Goal: Task Accomplishment & Management: Complete application form

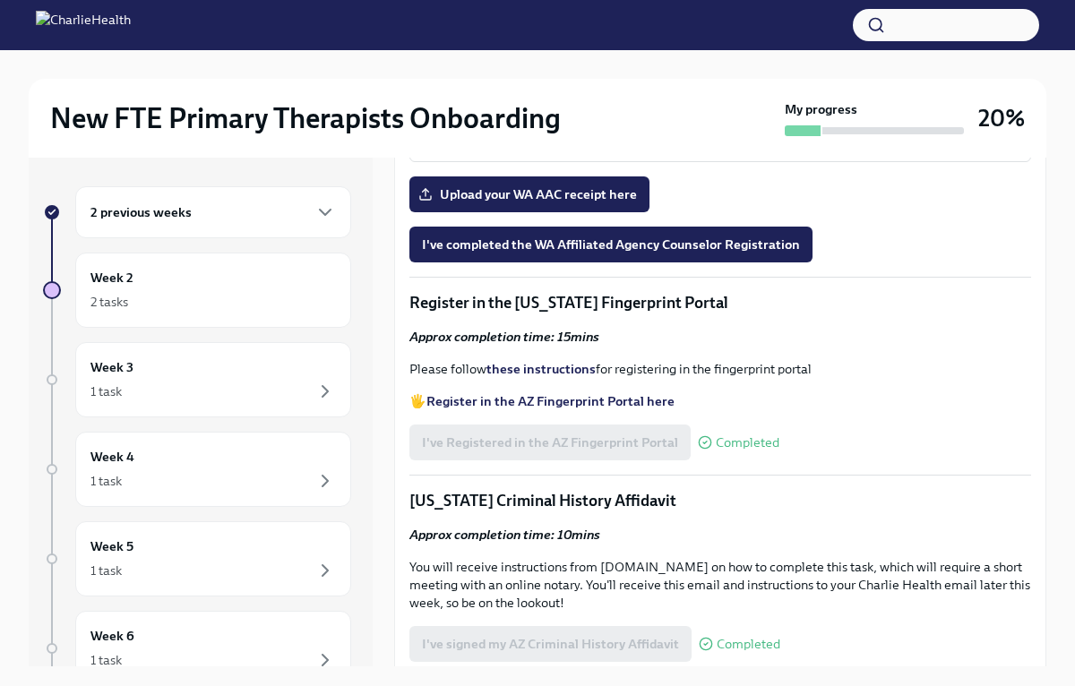
scroll to position [1894, 0]
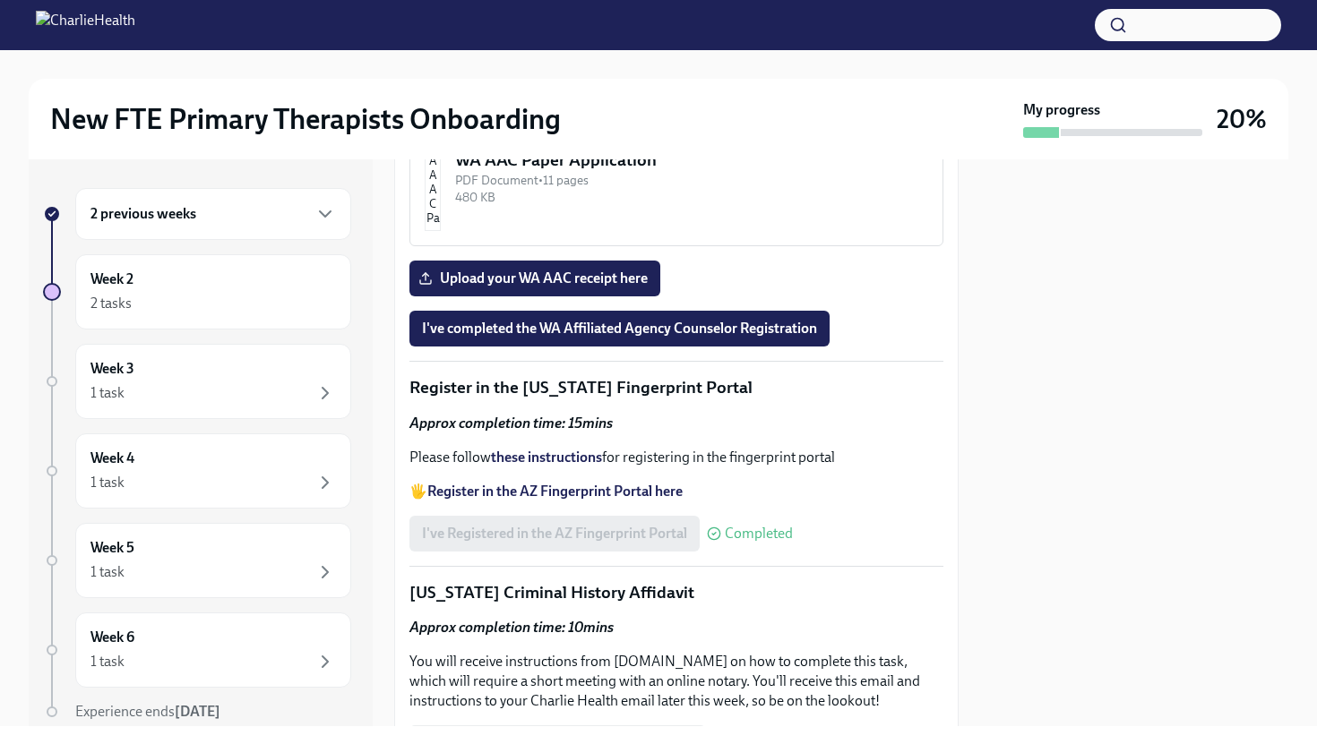
scroll to position [2035, 0]
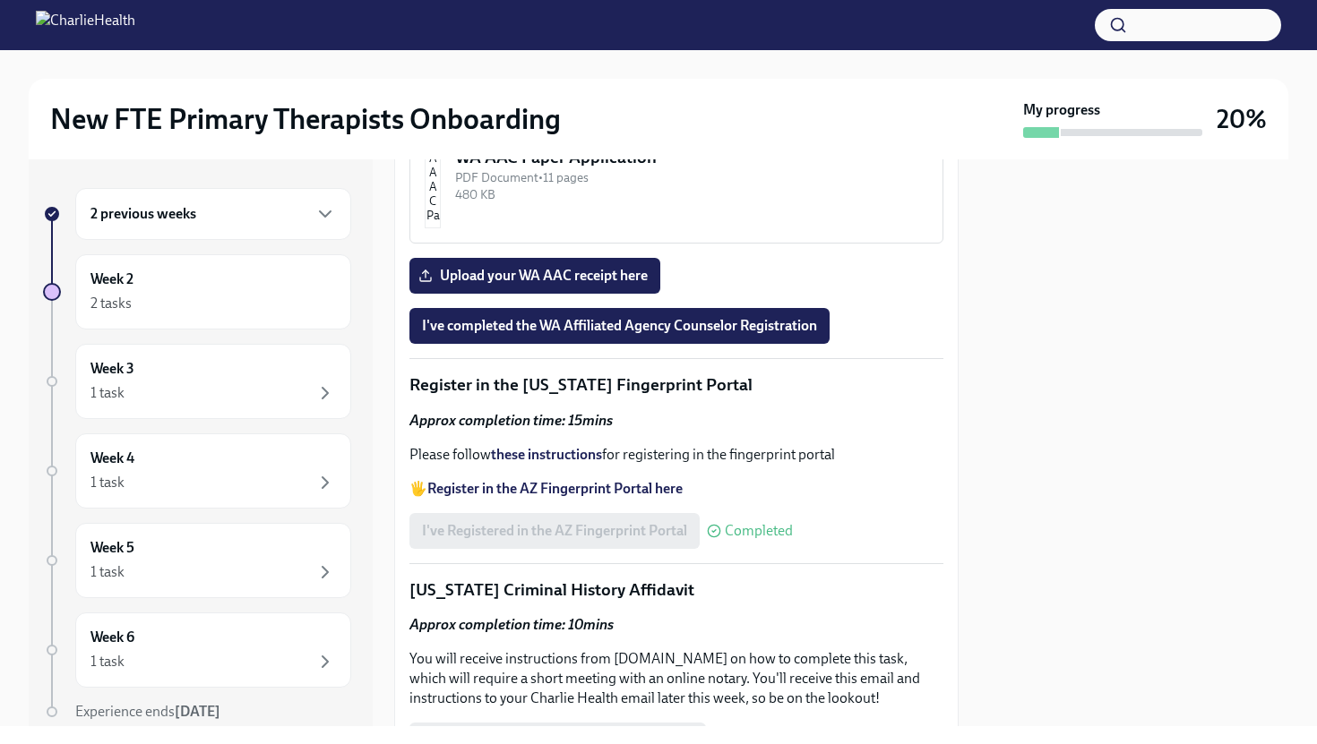
click at [617, 34] on div "PDF Document • 6 pages" at bounding box center [691, 25] width 473 height 17
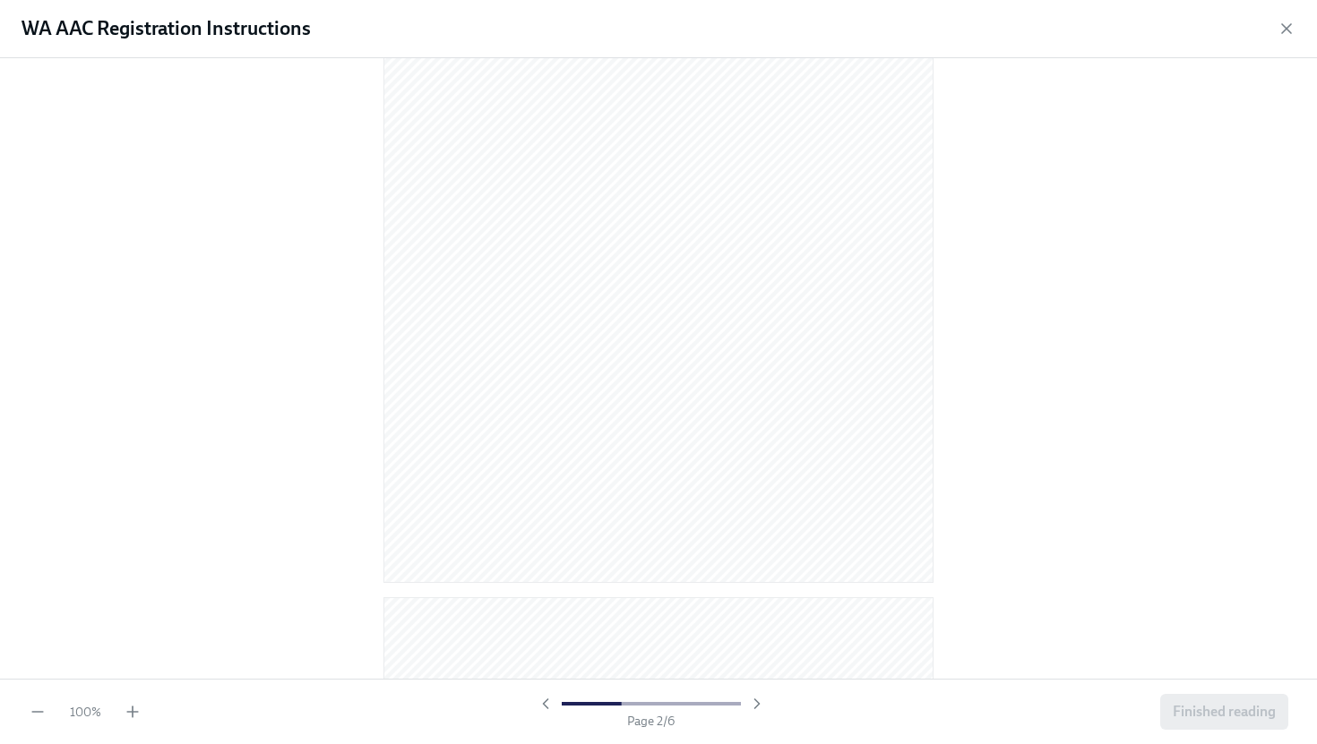
scroll to position [917, 0]
click at [141, 685] on icon "button" at bounding box center [133, 712] width 18 height 18
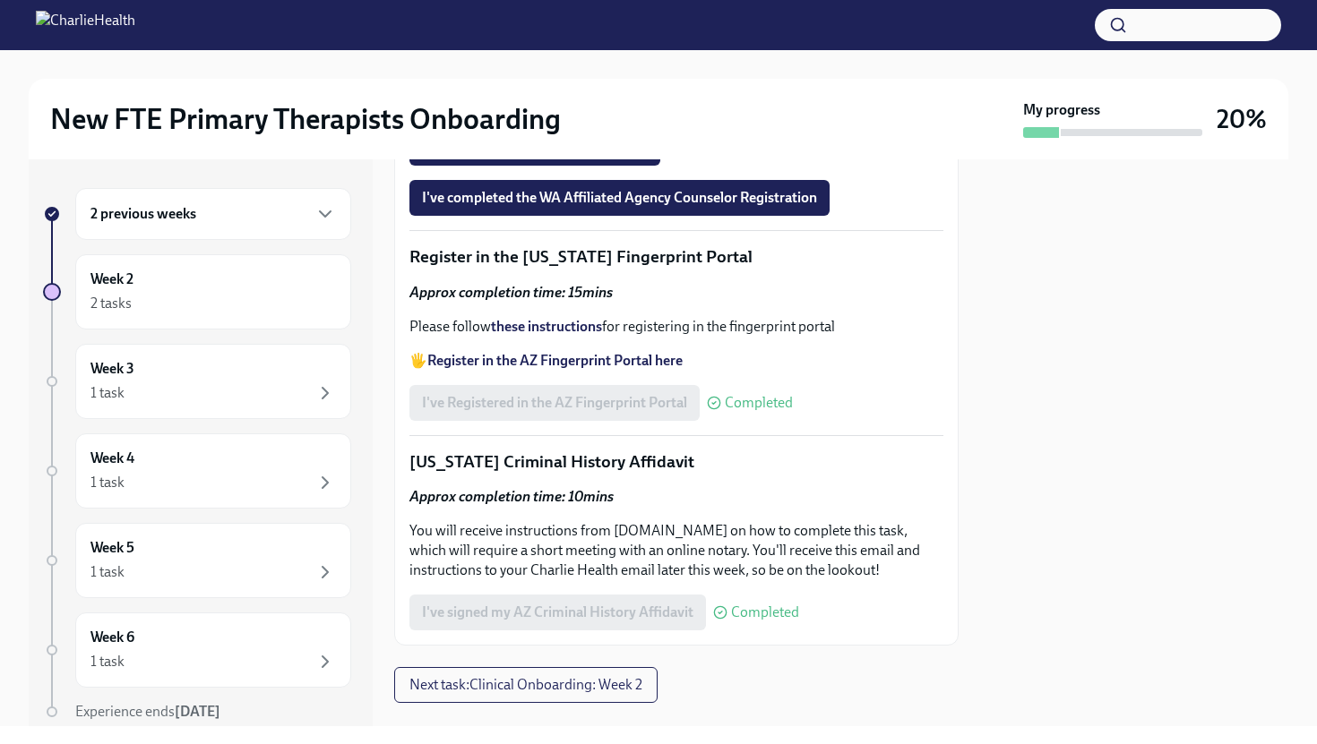
scroll to position [2207, 0]
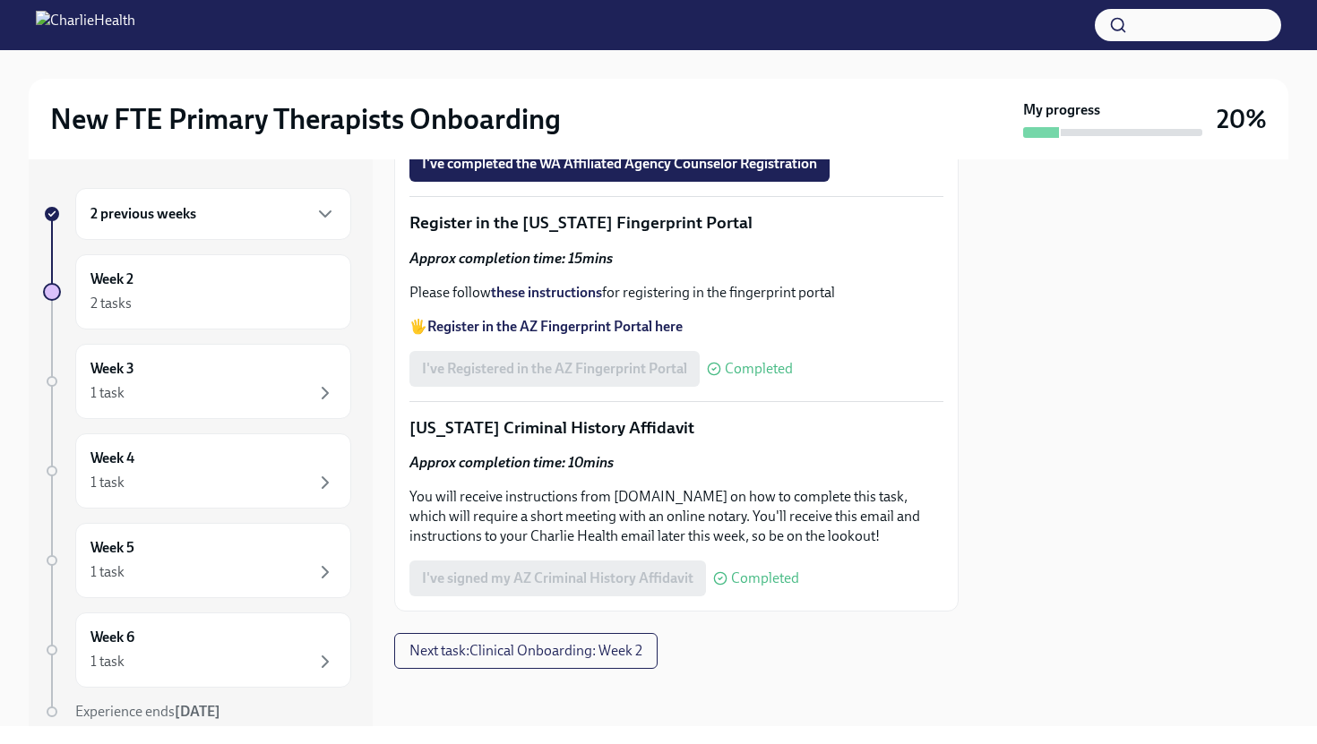
click at [575, 123] on span "Upload your WA AAC receipt here" at bounding box center [535, 114] width 226 height 18
click at [0, 0] on input "Upload your WA AAC receipt here" at bounding box center [0, 0] width 0 height 0
click at [684, 173] on span "I've completed the WA Affiliated Agency Counselor Registration" at bounding box center [619, 164] width 395 height 18
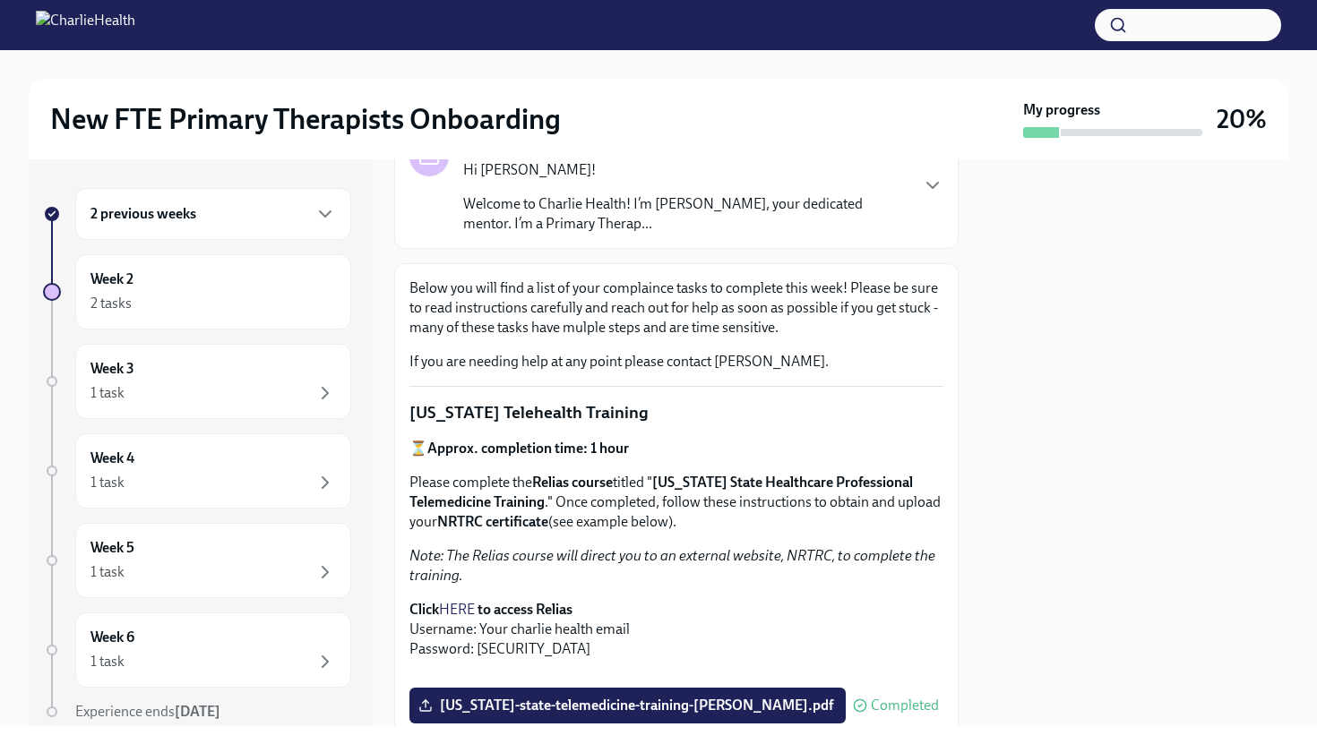
scroll to position [0, 0]
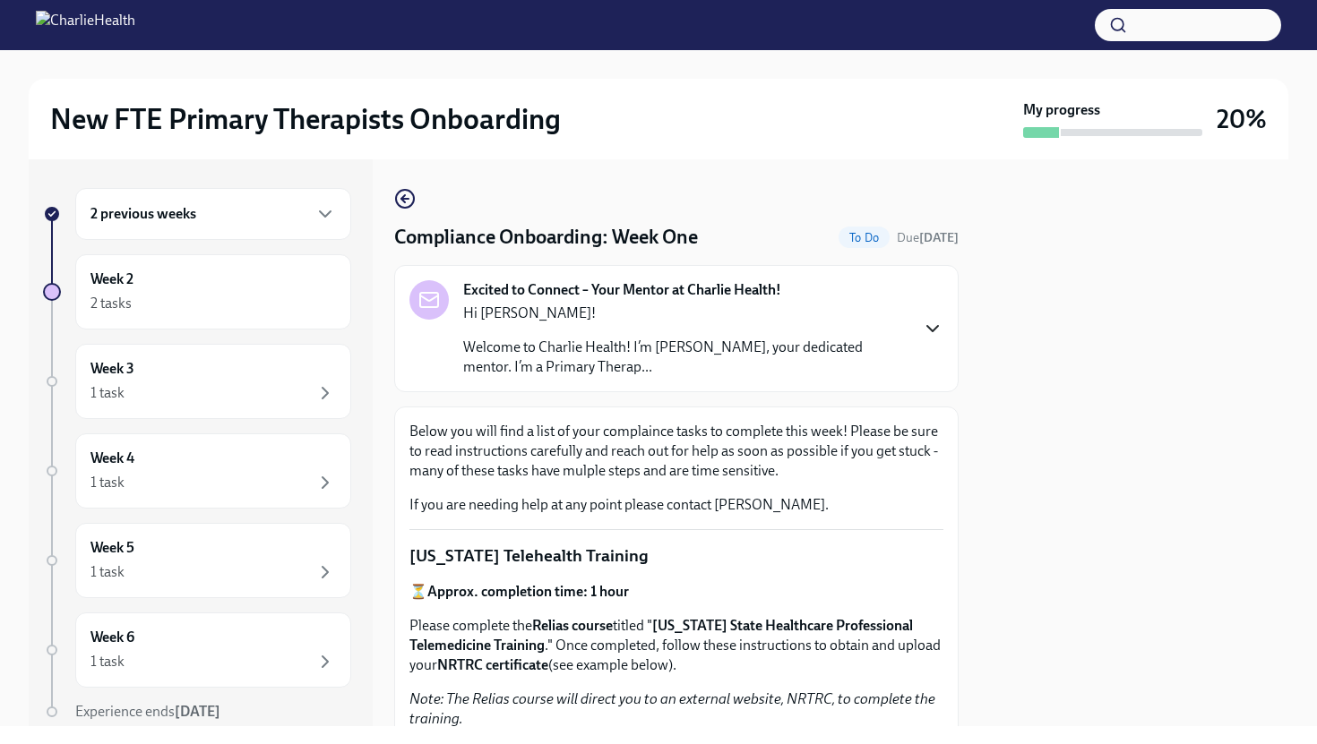
click at [935, 321] on icon "button" at bounding box center [933, 329] width 22 height 22
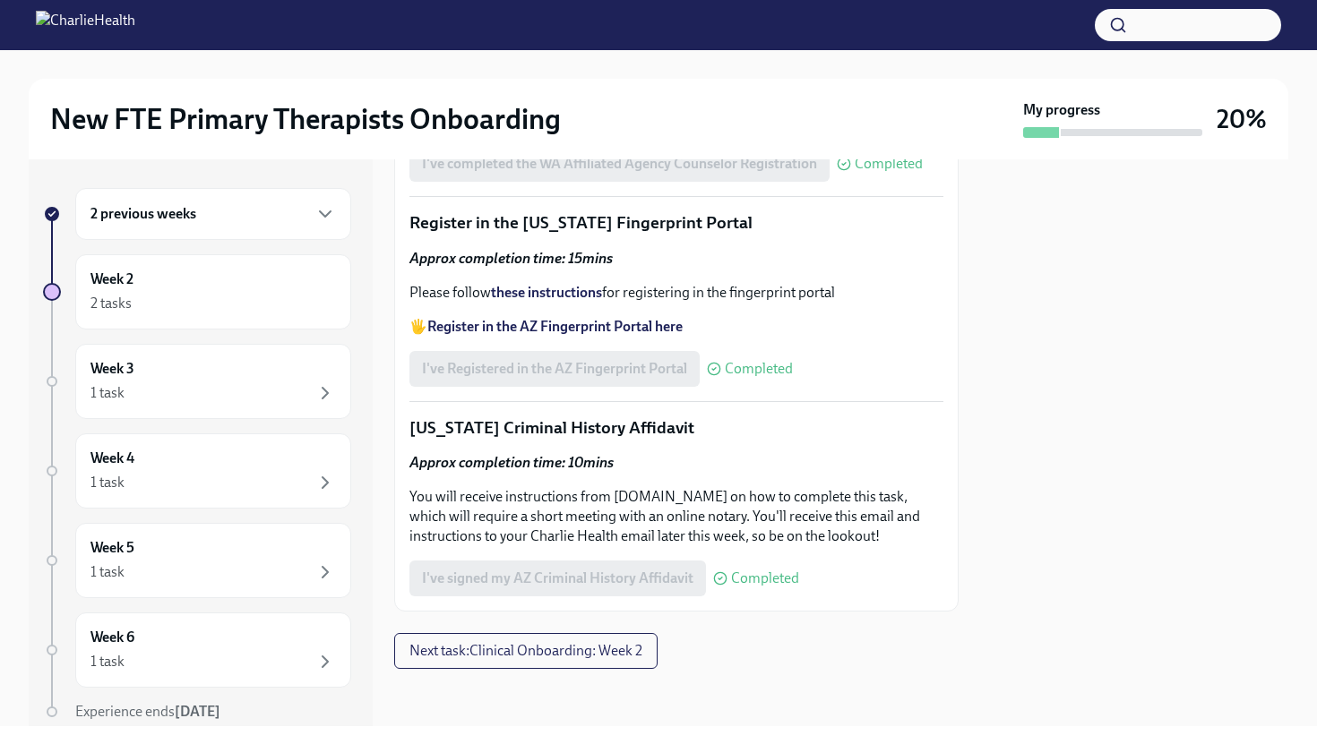
scroll to position [2858, 0]
click at [245, 308] on div "2 tasks" at bounding box center [212, 304] width 245 height 22
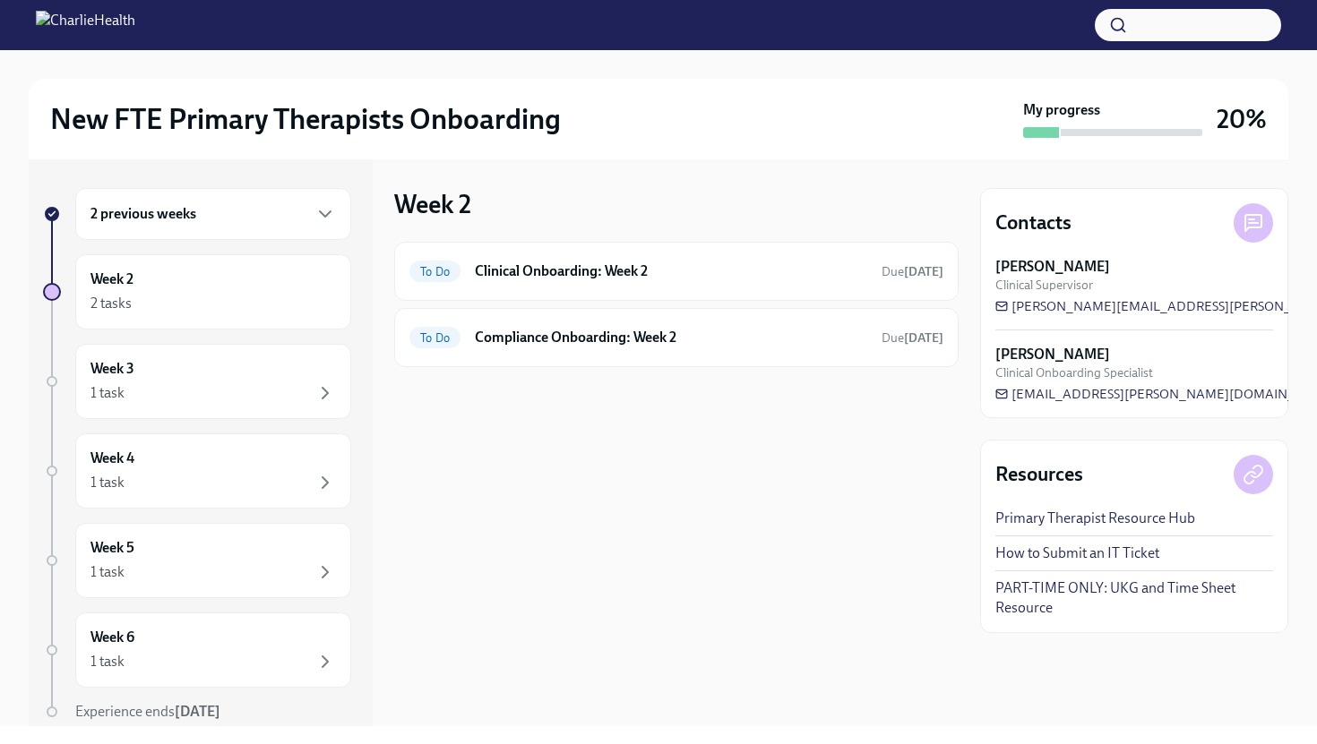
click at [284, 217] on div "2 previous weeks" at bounding box center [212, 214] width 245 height 22
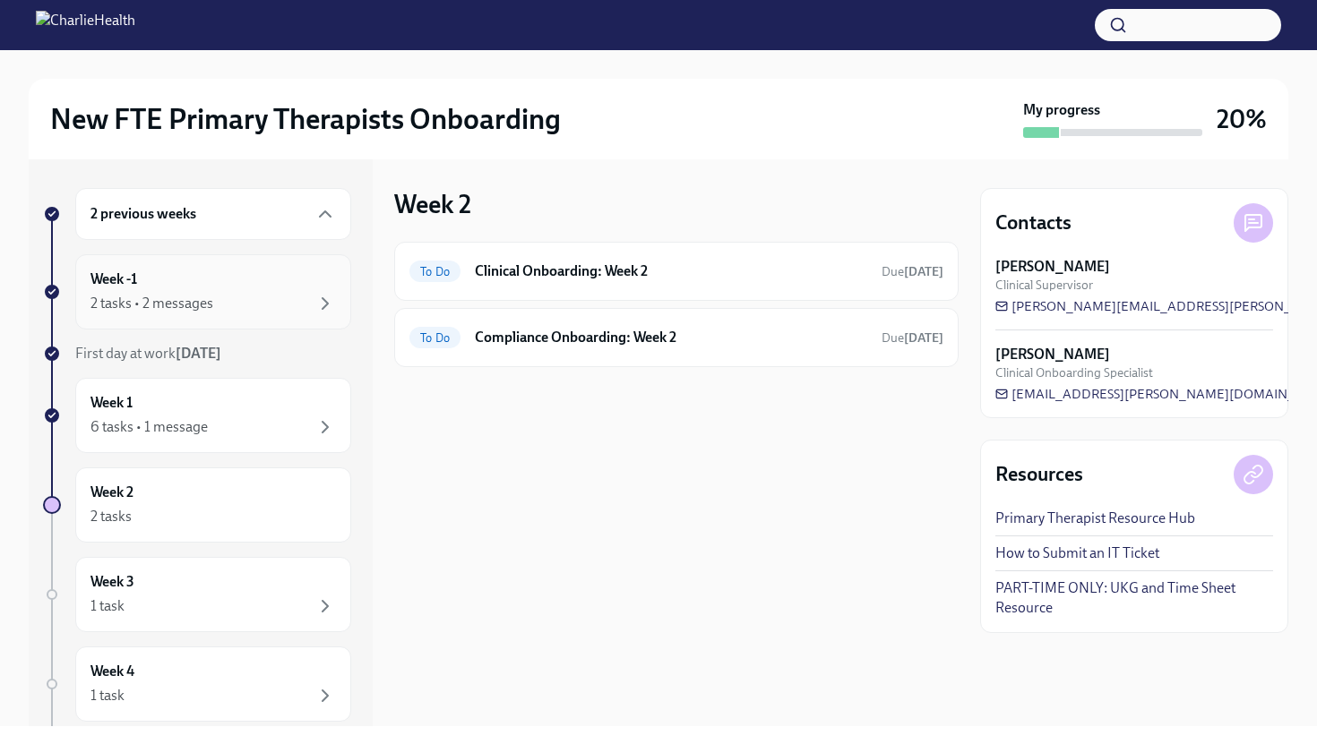
click at [250, 305] on div "2 tasks • 2 messages" at bounding box center [212, 304] width 245 height 22
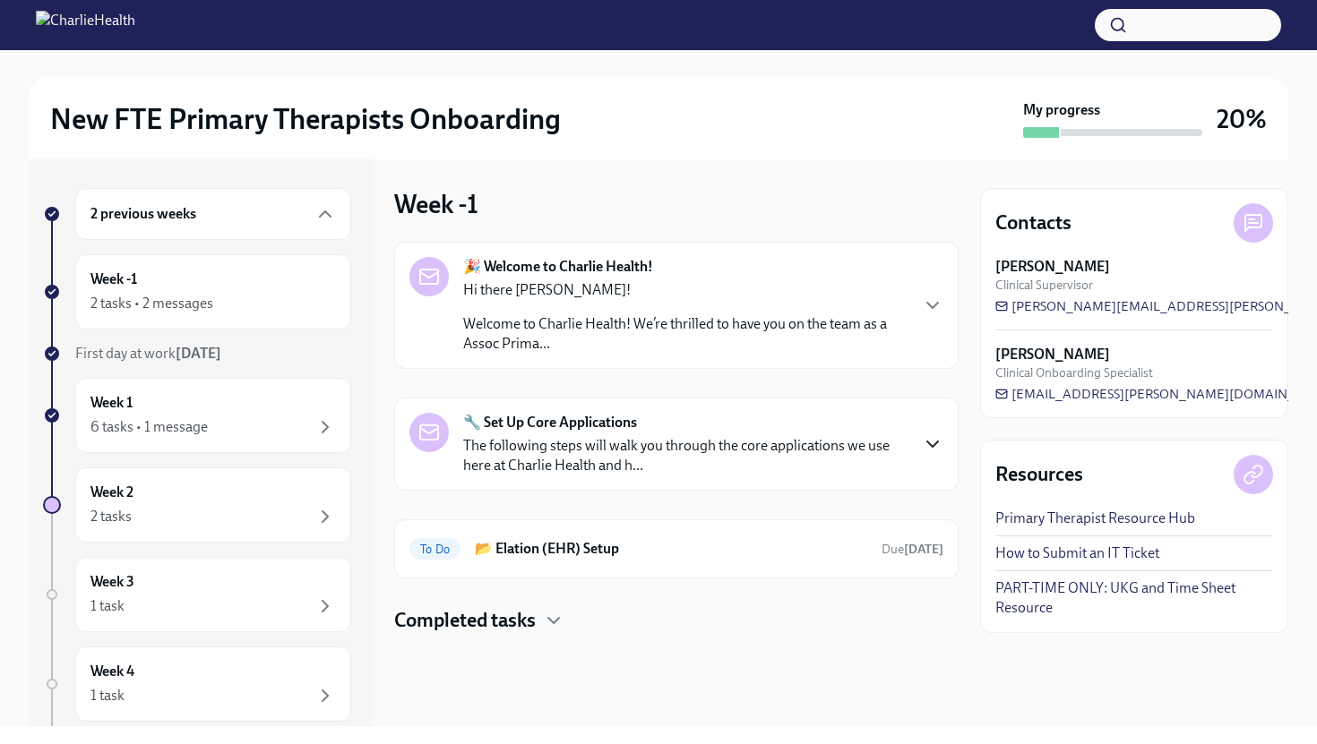
click at [930, 440] on icon "button" at bounding box center [933, 445] width 22 height 22
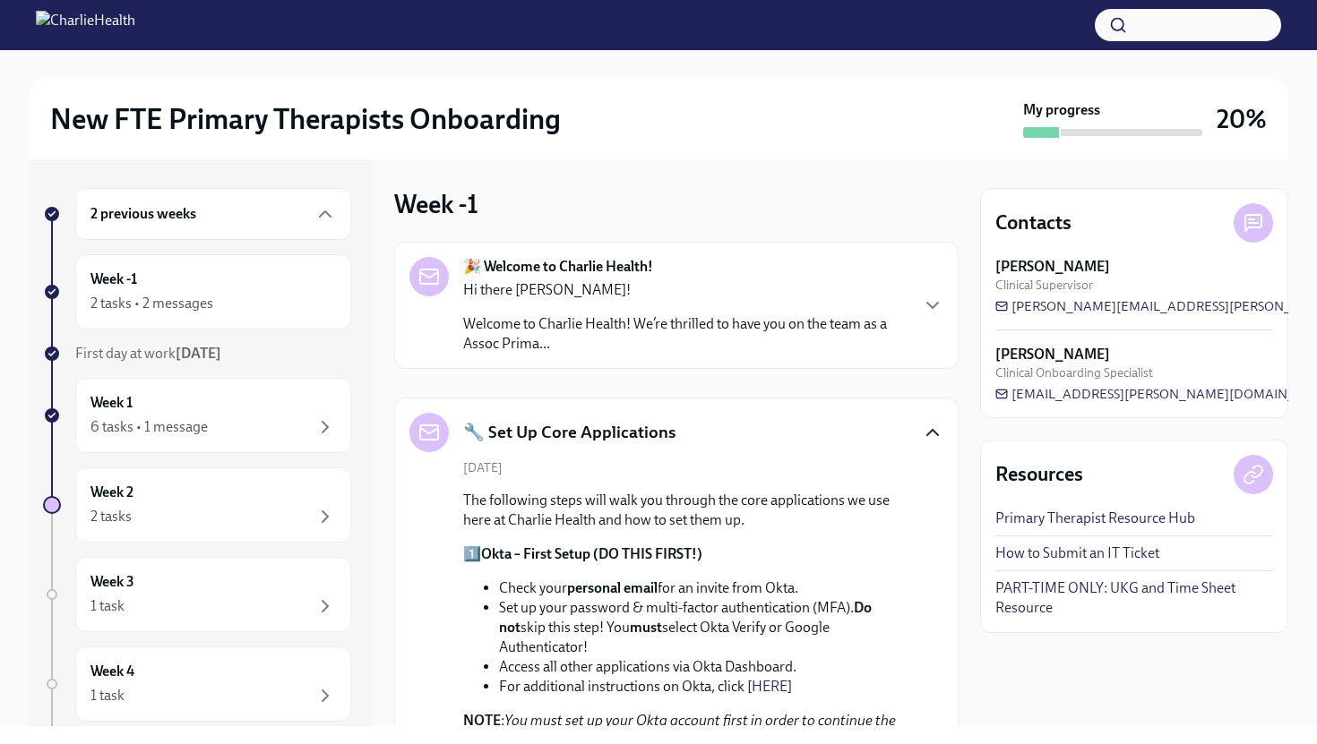
click at [930, 440] on icon "button" at bounding box center [933, 433] width 22 height 22
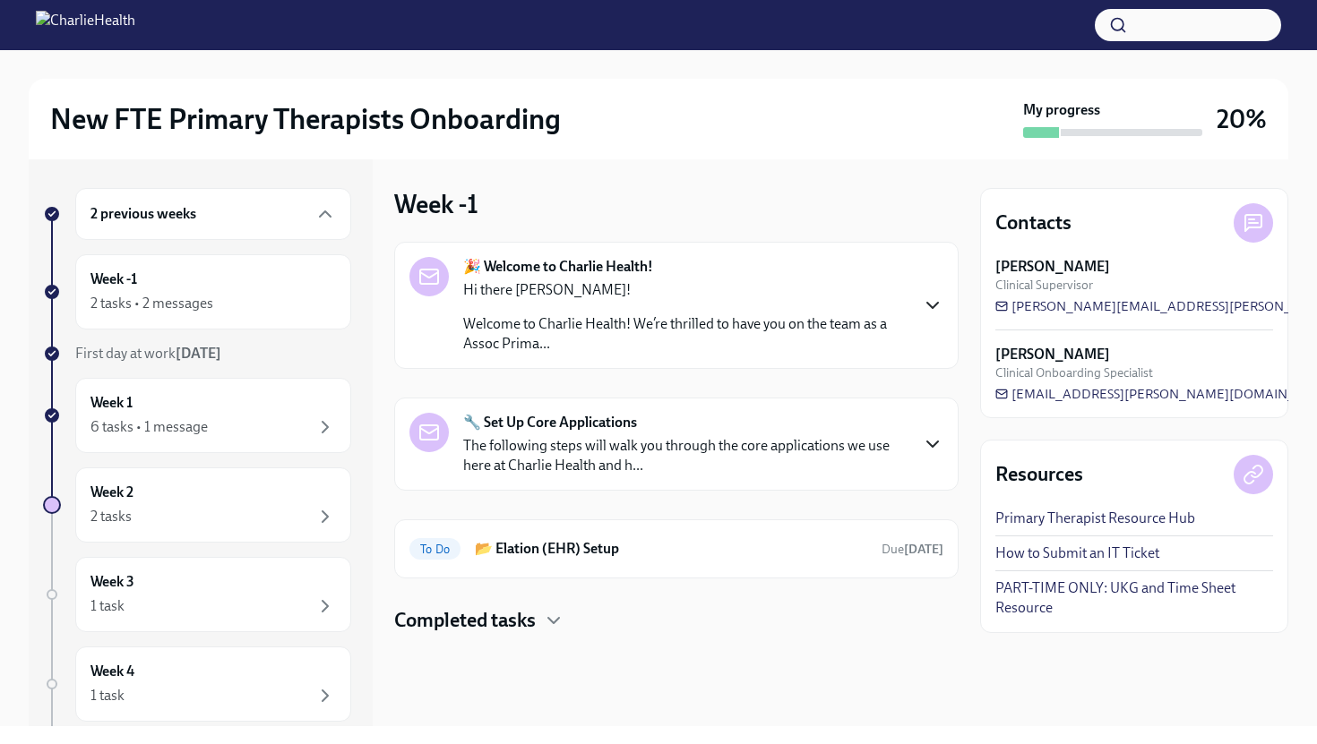
click at [923, 296] on icon "button" at bounding box center [933, 306] width 22 height 22
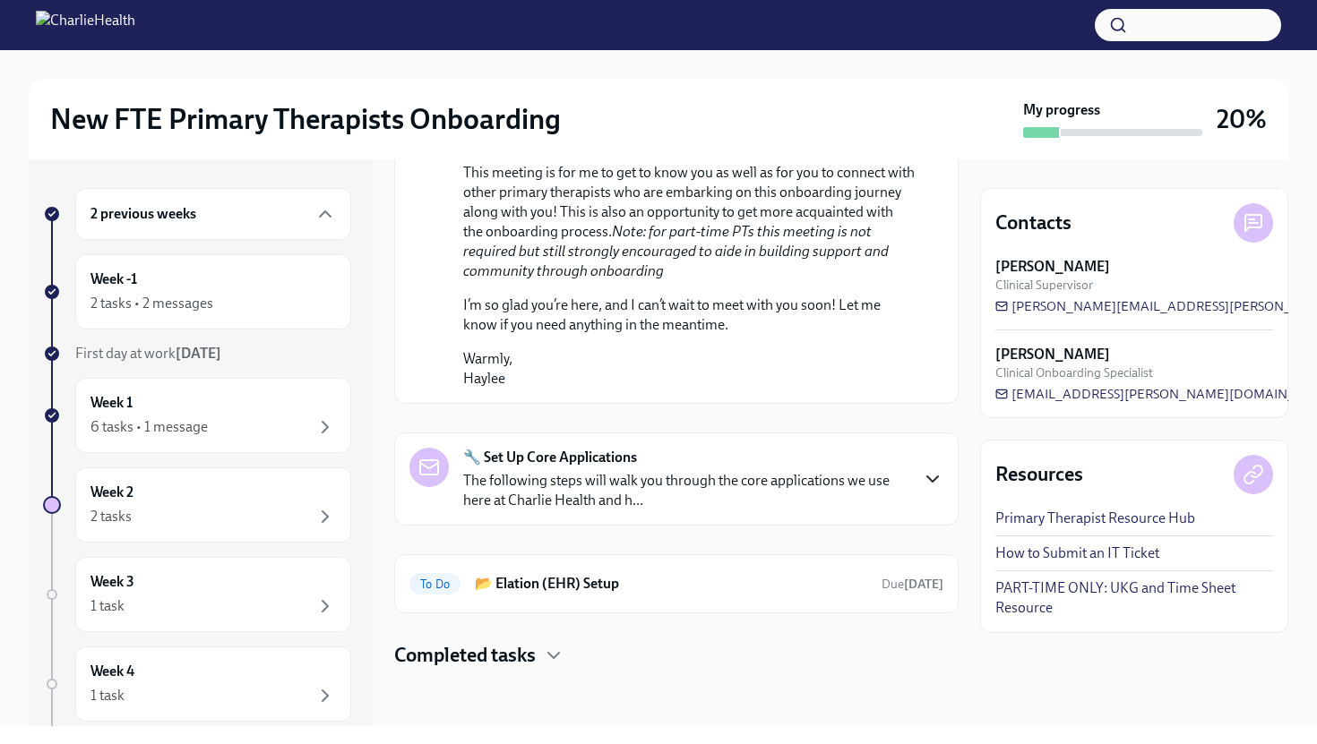
scroll to position [1075, 0]
click at [861, 491] on p "The following steps will walk you through the core applications we use here at …" at bounding box center [685, 490] width 444 height 39
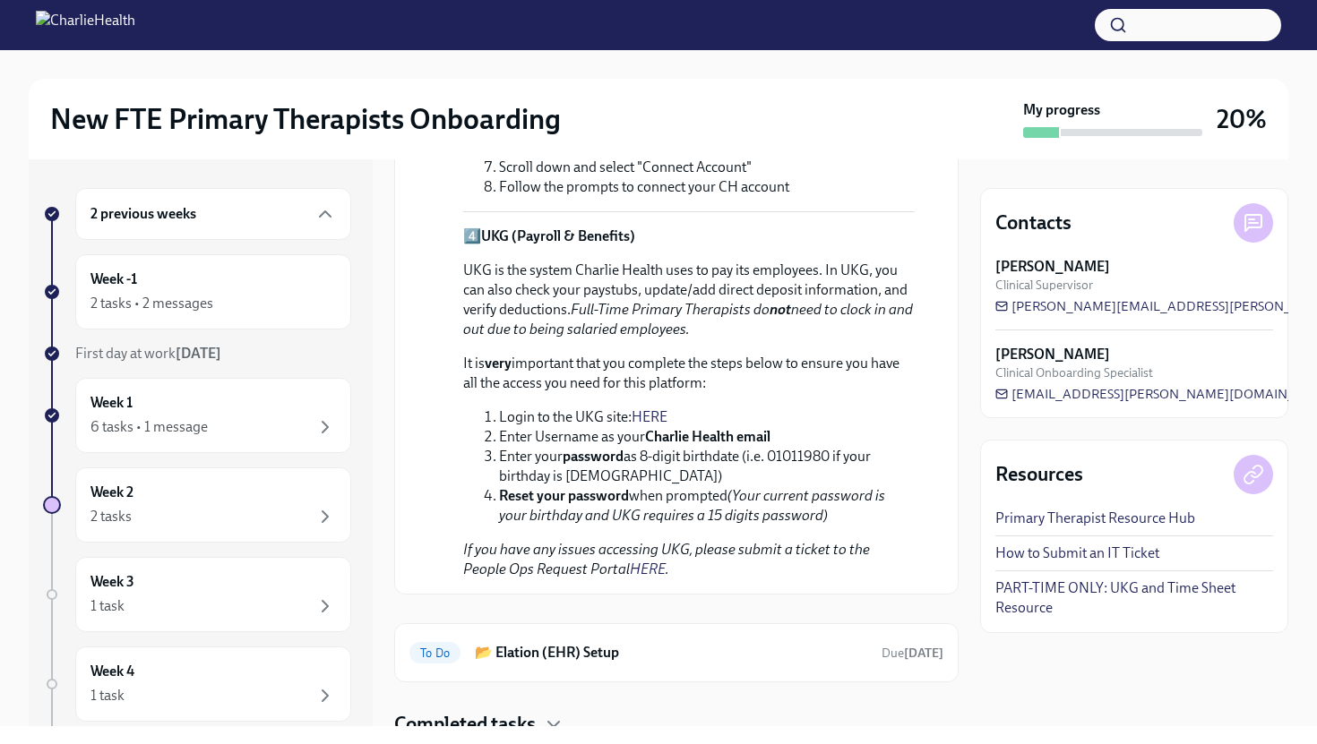
scroll to position [2391, 0]
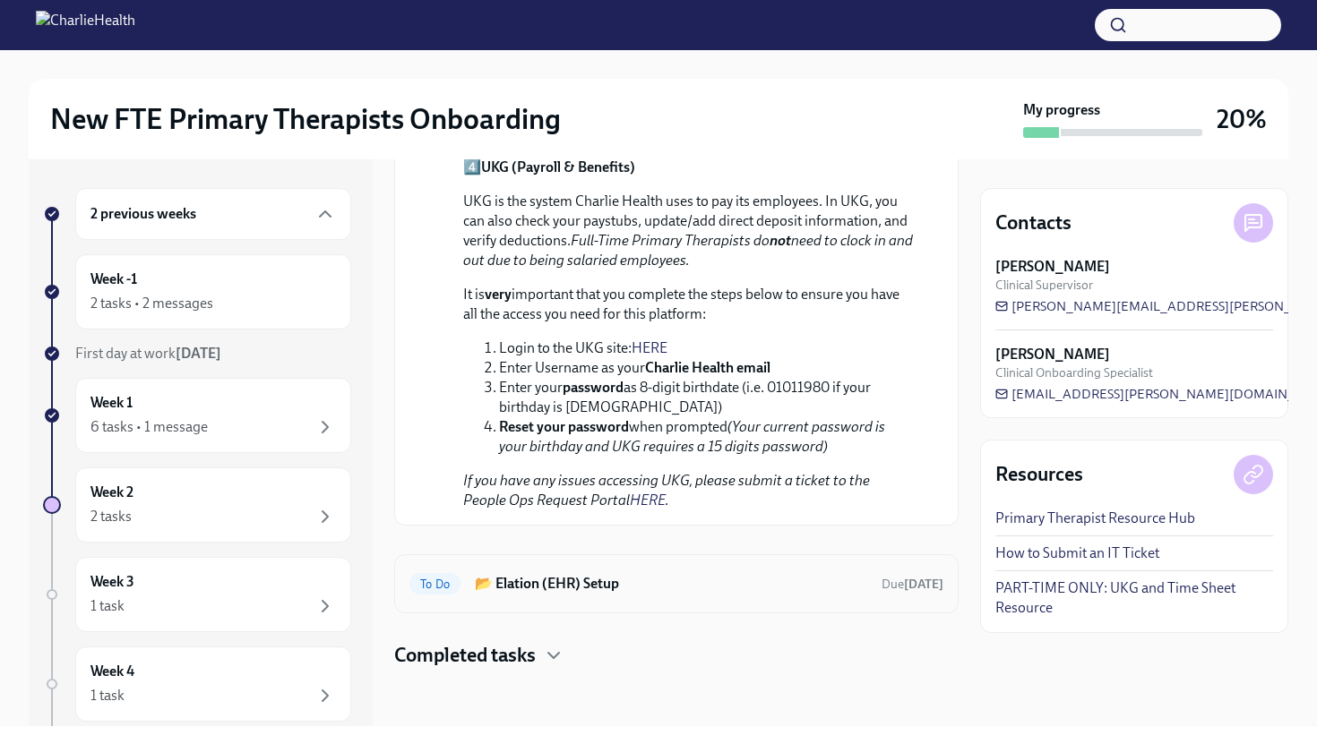
click at [737, 578] on h6 "📂 Elation (EHR) Setup" at bounding box center [671, 584] width 392 height 20
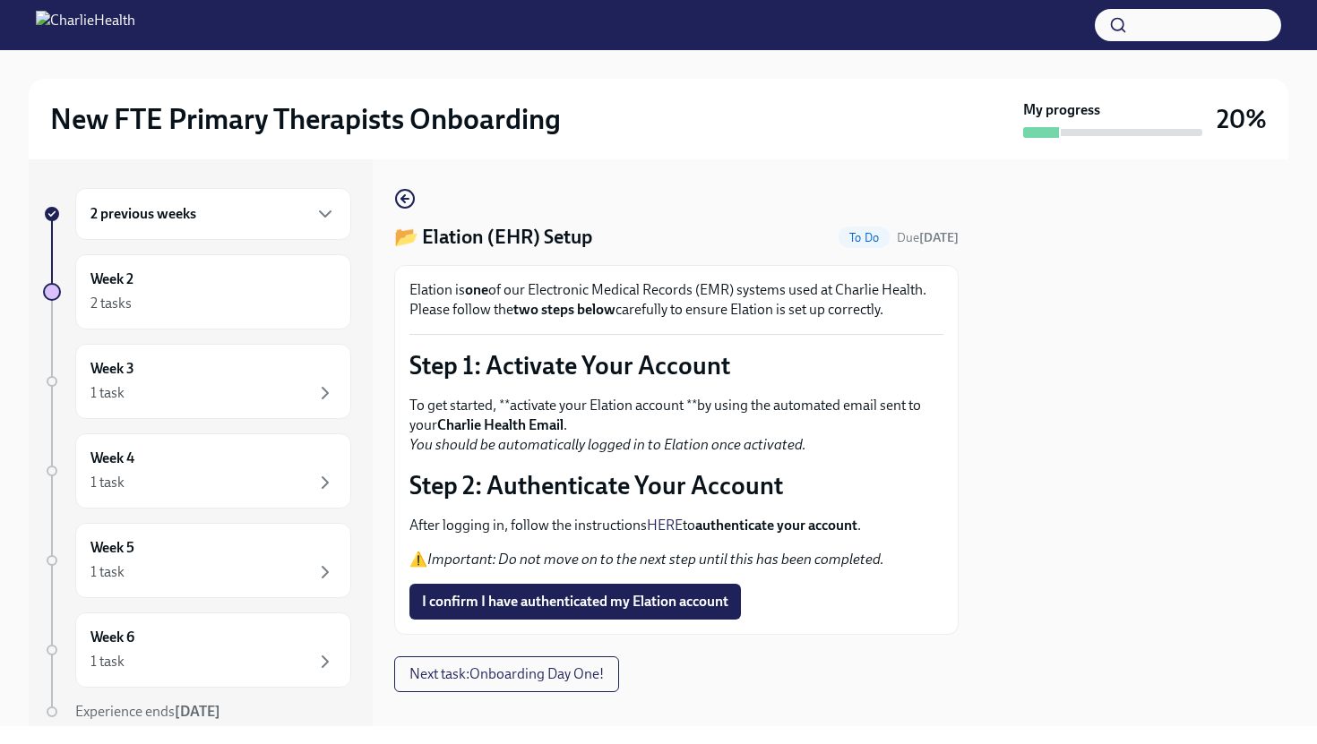
scroll to position [23, 0]
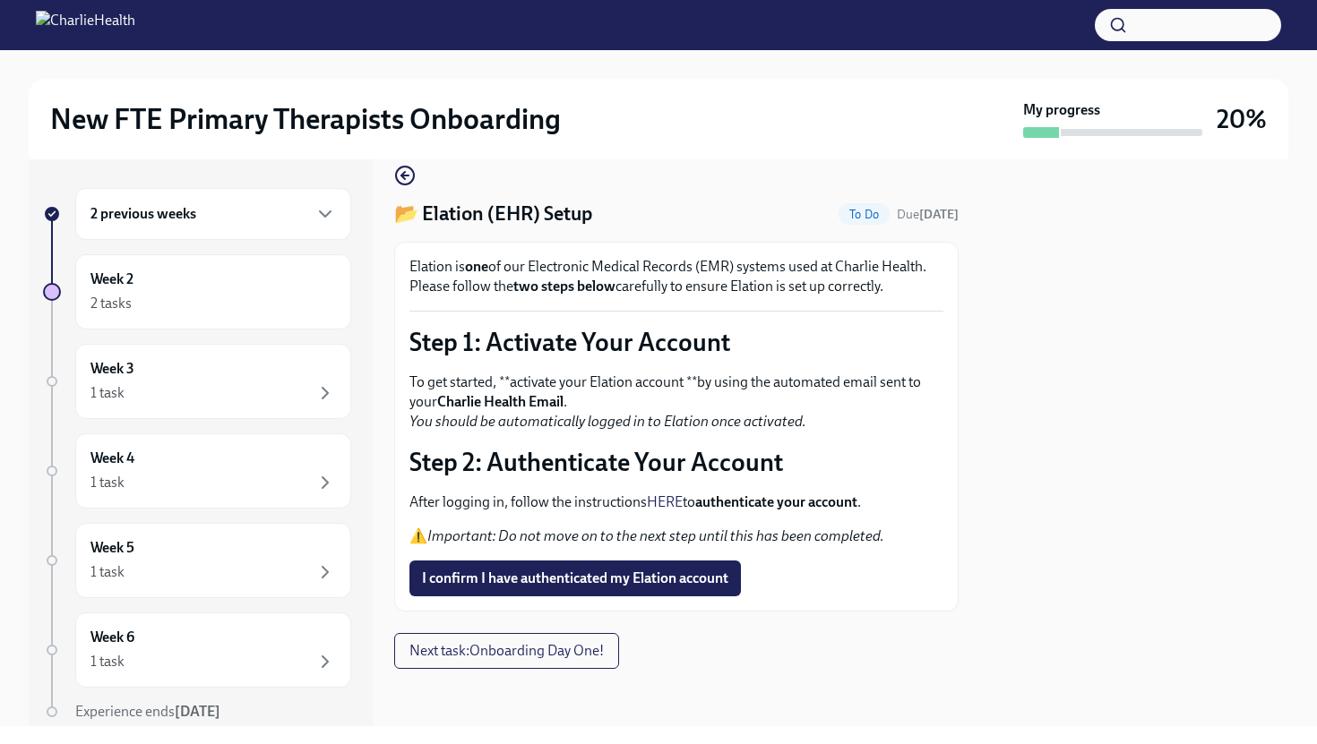
click at [760, 500] on strong "authenticate your account" at bounding box center [776, 502] width 162 height 17
click at [665, 500] on link "HERE" at bounding box center [665, 502] width 36 height 17
